Goal: Book appointment/travel/reservation

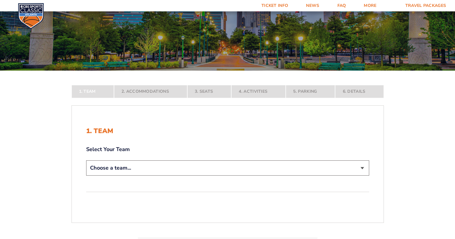
scroll to position [63, 0]
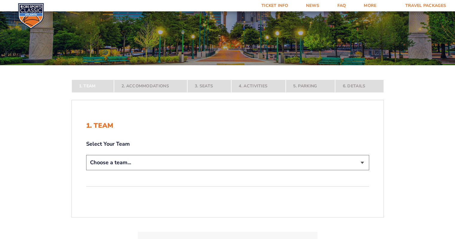
click at [208, 163] on select "Choose a team... [US_STATE] Wildcats [US_STATE] State Buckeyes [US_STATE] Tar H…" at bounding box center [227, 162] width 283 height 15
select select "20108"
click at [86, 170] on select "Choose a team... [US_STATE] Wildcats [US_STATE] State Buckeyes [US_STATE] Tar H…" at bounding box center [227, 162] width 283 height 15
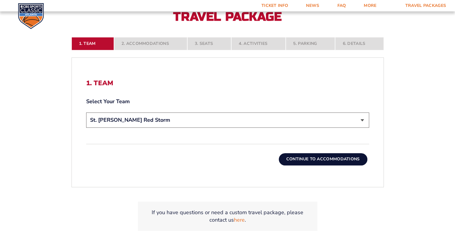
scroll to position [151, 0]
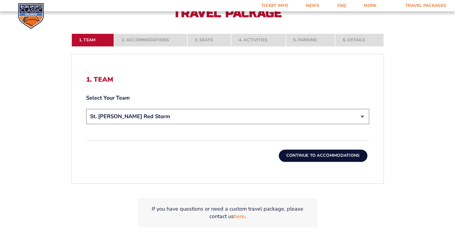
click at [320, 156] on button "Continue To Accommodations" at bounding box center [323, 155] width 88 height 12
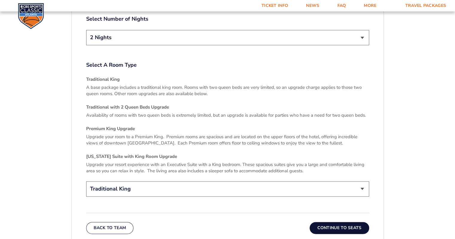
scroll to position [827, 0]
click at [221, 181] on select "Traditional King Traditional with 2 Queen Beds Upgrade (+$45 per night) Premium…" at bounding box center [227, 188] width 283 height 15
click at [367, 138] on p "Upgrade your room to a Premium King. Premium rooms are spacious and are located…" at bounding box center [227, 140] width 283 height 13
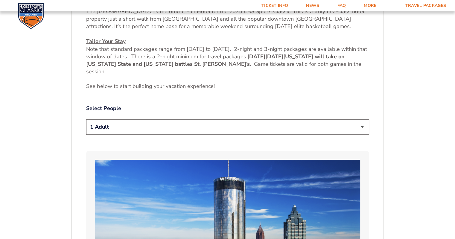
scroll to position [312, 0]
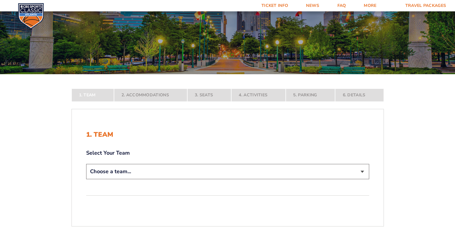
scroll to position [54, 0]
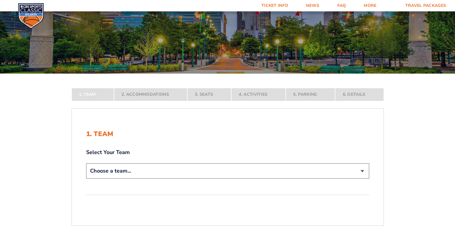
click at [181, 170] on select "Choose a team... [US_STATE] Wildcats [US_STATE] State Buckeyes [US_STATE] Tar H…" at bounding box center [227, 170] width 283 height 15
select select "12956"
click at [86, 178] on select "Choose a team... [US_STATE] Wildcats [US_STATE] State Buckeyes [US_STATE] Tar H…" at bounding box center [227, 170] width 283 height 15
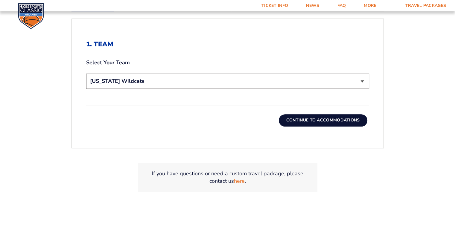
click at [314, 118] on button "Continue To Accommodations" at bounding box center [323, 120] width 88 height 12
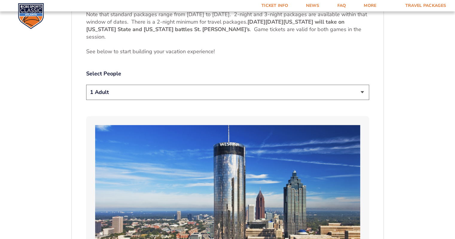
scroll to position [301, 0]
click at [221, 97] on select "1 Adult 2 Adults 3 Adults 4 Adults 2 Adults + 1 Child 2 Adults + 2 Children 2 A…" at bounding box center [227, 92] width 283 height 15
select select "2 Adults"
click at [86, 85] on select "1 Adult 2 Adults 3 Adults 4 Adults 2 Adults + 1 Child 2 Adults + 2 Children 2 A…" at bounding box center [227, 92] width 283 height 15
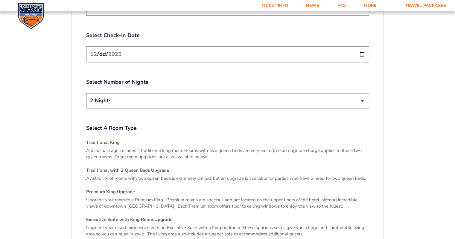
scroll to position [768, 0]
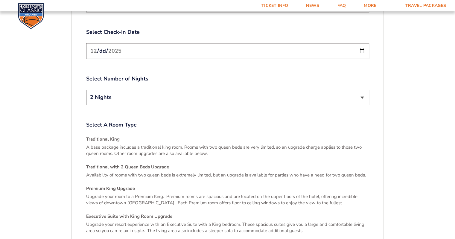
click at [360, 47] on input "[DATE]" at bounding box center [227, 51] width 283 height 16
click at [188, 92] on select "2 Nights 3 Nights" at bounding box center [227, 97] width 283 height 15
click at [207, 123] on div "Select A Room Type Traditional King A base package includes a traditional king …" at bounding box center [227, 189] width 283 height 137
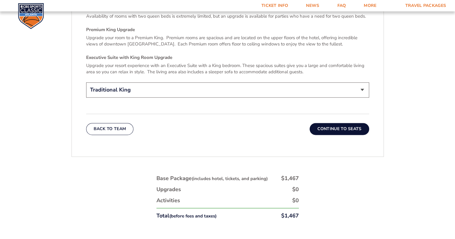
scroll to position [927, 0]
click at [284, 88] on select "Traditional King Traditional with 2 Queen Beds Upgrade (+$45 per night) Premium…" at bounding box center [227, 89] width 283 height 15
select select "Traditional with 2 Queen Beds Upgrade"
click at [86, 82] on select "Traditional King Traditional with 2 Queen Beds Upgrade (+$45 per night) Premium…" at bounding box center [227, 89] width 283 height 15
click at [338, 124] on button "Continue To Seats" at bounding box center [338, 129] width 59 height 12
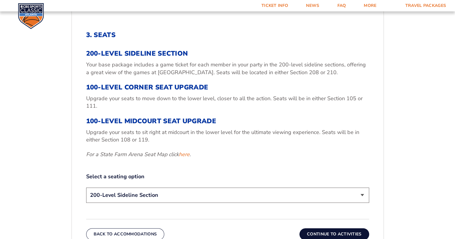
scroll to position [196, 0]
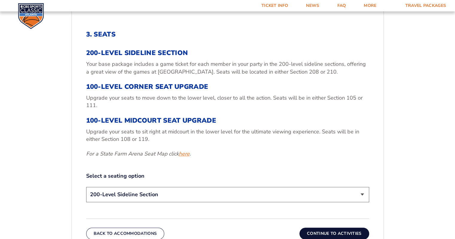
click at [185, 155] on link "here" at bounding box center [184, 153] width 11 height 7
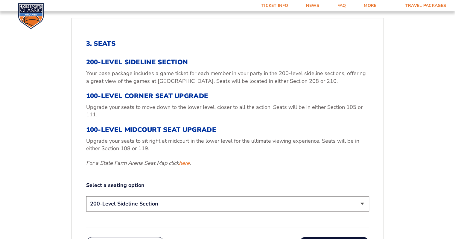
scroll to position [196, 0]
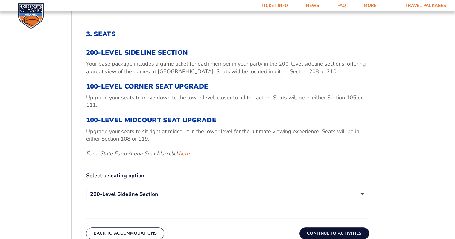
click at [214, 197] on select "200-Level Sideline Section 100-Level Corner Seat Upgrade (+$120 per person) 100…" at bounding box center [227, 193] width 283 height 15
select select "100-Level Corner Seat Upgrade"
click at [86, 186] on select "200-Level Sideline Section 100-Level Corner Seat Upgrade (+$120 per person) 100…" at bounding box center [227, 193] width 283 height 15
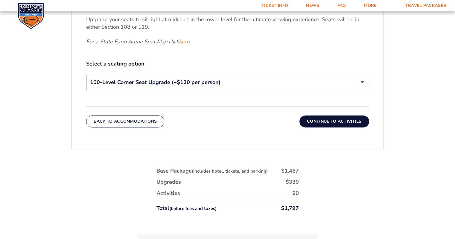
click at [335, 120] on button "Continue To Activities" at bounding box center [334, 121] width 70 height 12
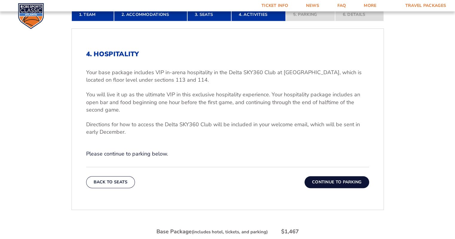
scroll to position [181, 0]
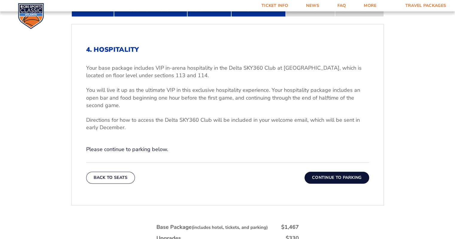
click at [330, 183] on div "4. Hospitality Your base package includes VIP in-arena hospitality in the Delta…" at bounding box center [227, 114] width 311 height 166
click at [329, 183] on button "Continue To Parking" at bounding box center [336, 178] width 65 height 12
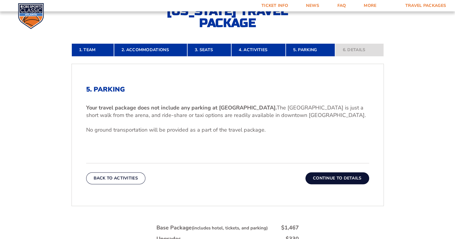
scroll to position [140, 0]
